Goal: Information Seeking & Learning: Learn about a topic

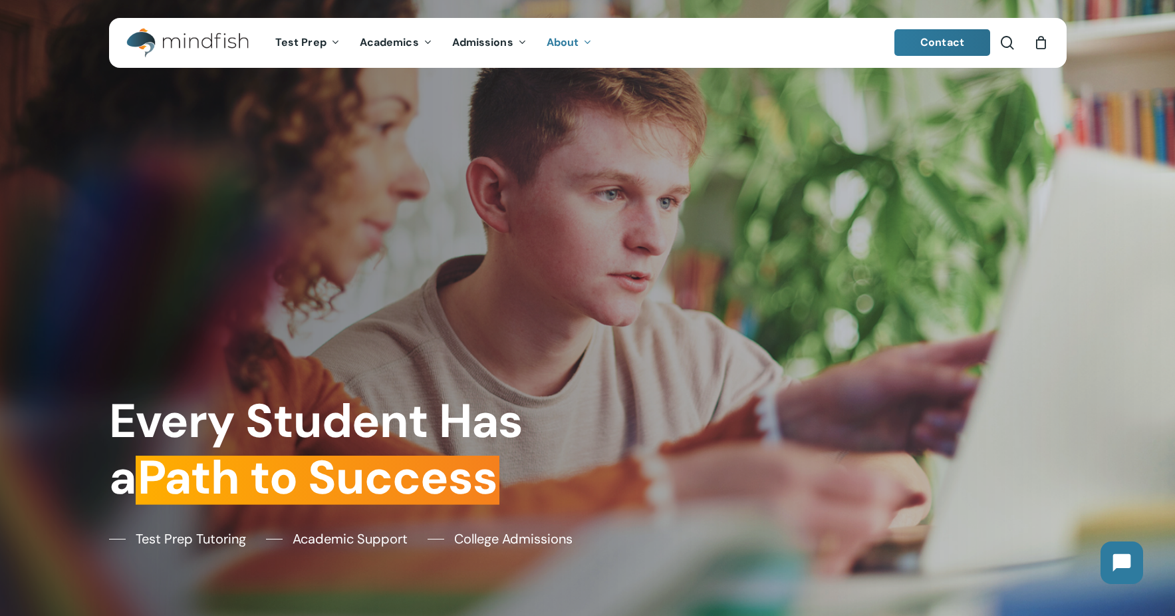
click at [556, 41] on span "About" at bounding box center [563, 42] width 33 height 14
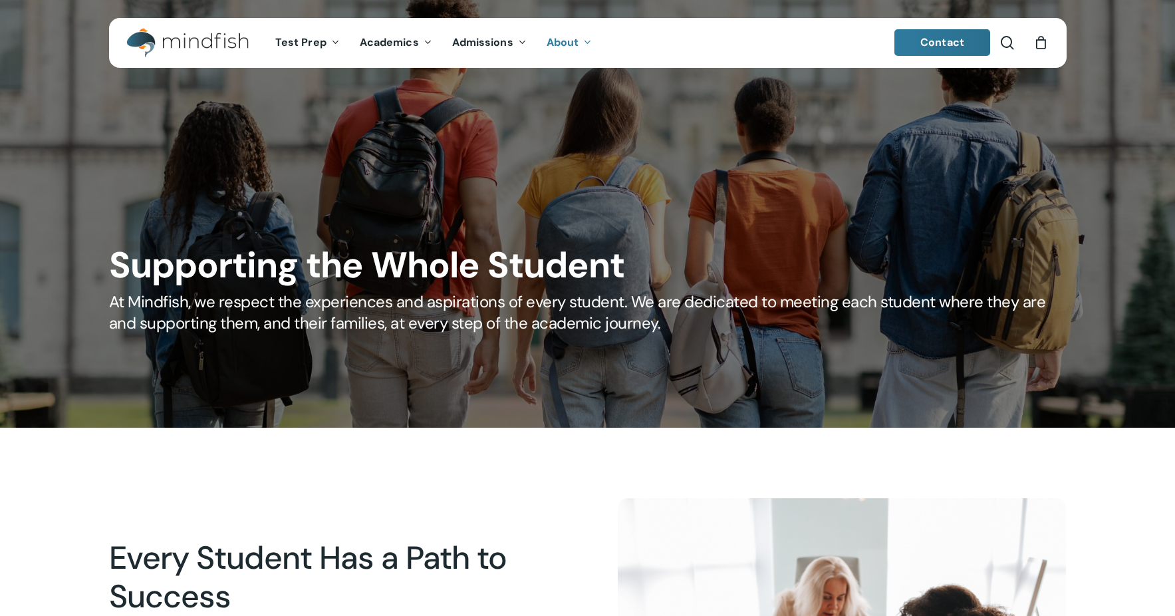
click at [556, 41] on span "About" at bounding box center [563, 42] width 33 height 14
click at [578, 44] on link "About" at bounding box center [570, 42] width 66 height 11
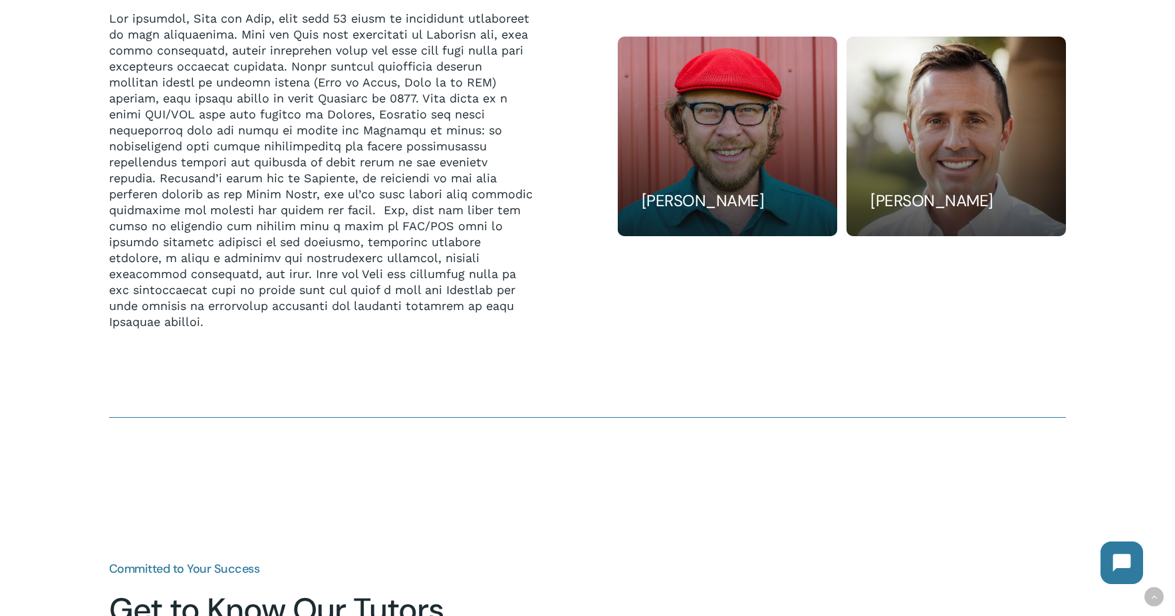
scroll to position [2328, 0]
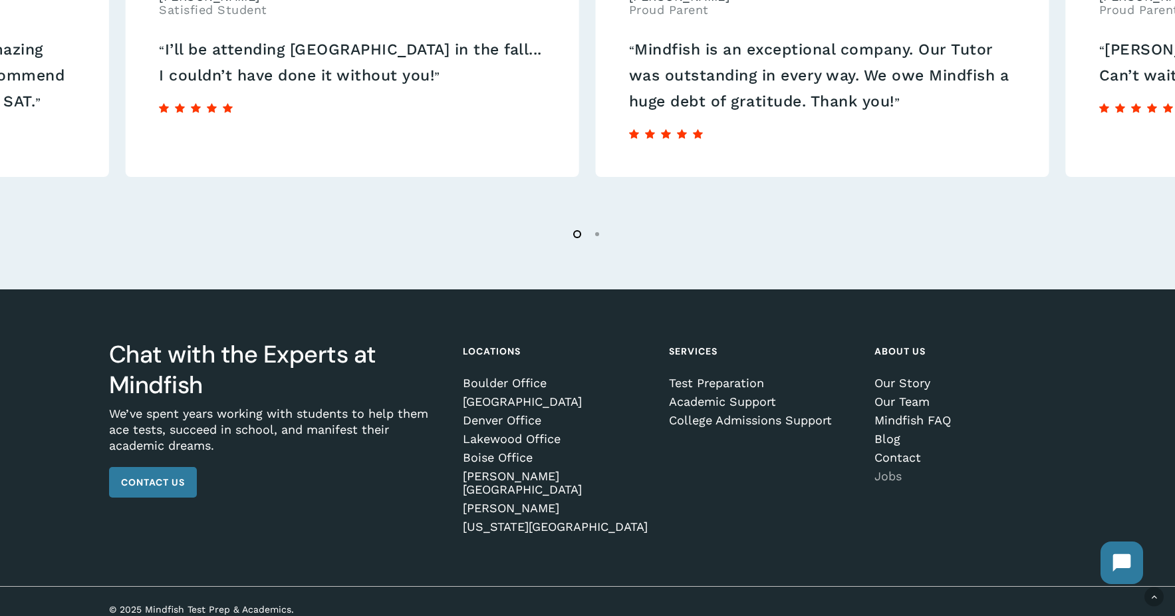
click at [891, 475] on link "Jobs" at bounding box center [968, 476] width 187 height 13
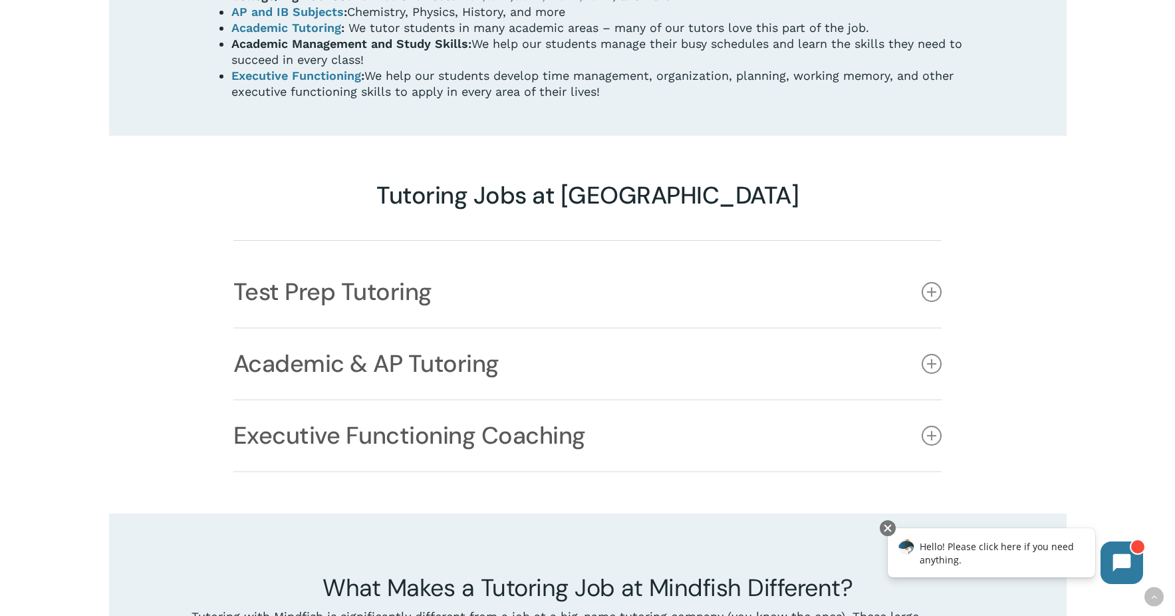
scroll to position [960, 0]
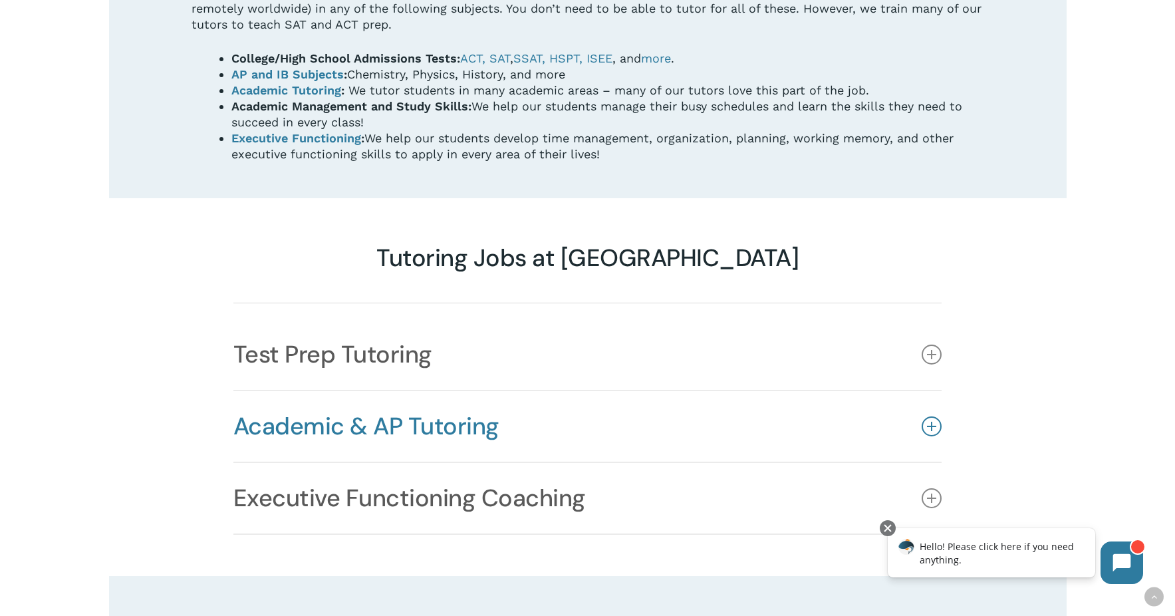
click at [929, 416] on icon at bounding box center [932, 426] width 20 height 20
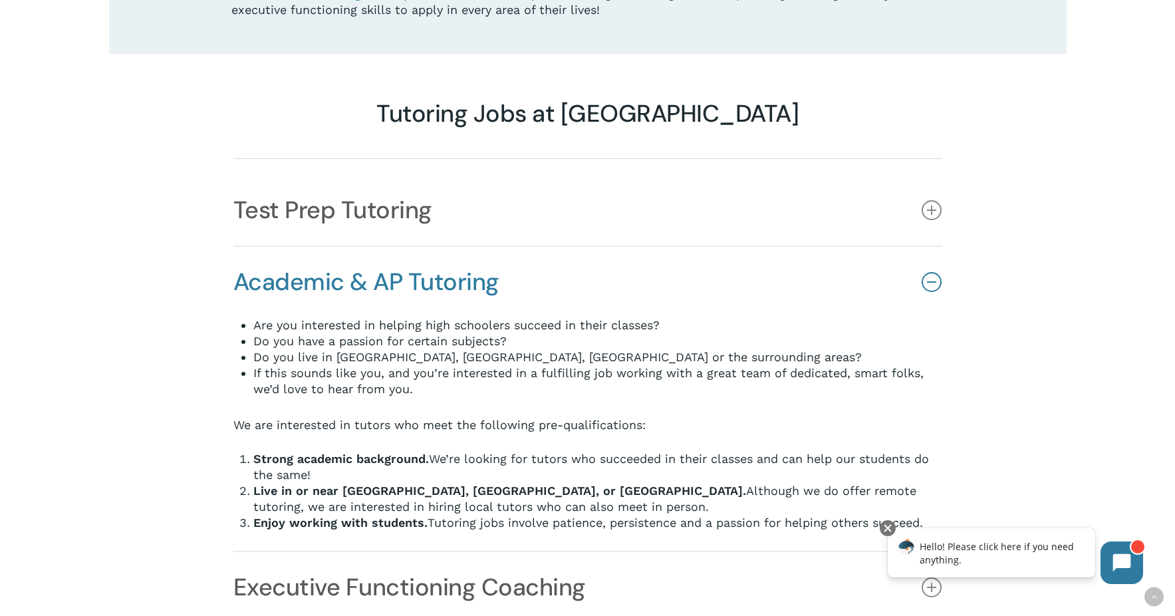
scroll to position [1132, 0]
